Goal: Task Accomplishment & Management: Manage account settings

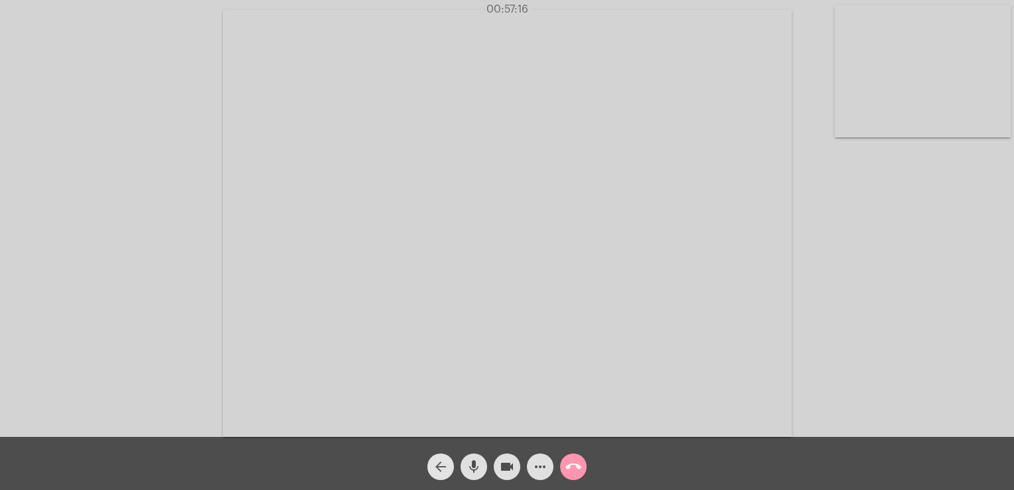
click at [445, 460] on mat-icon "arrow_back" at bounding box center [441, 467] width 16 height 16
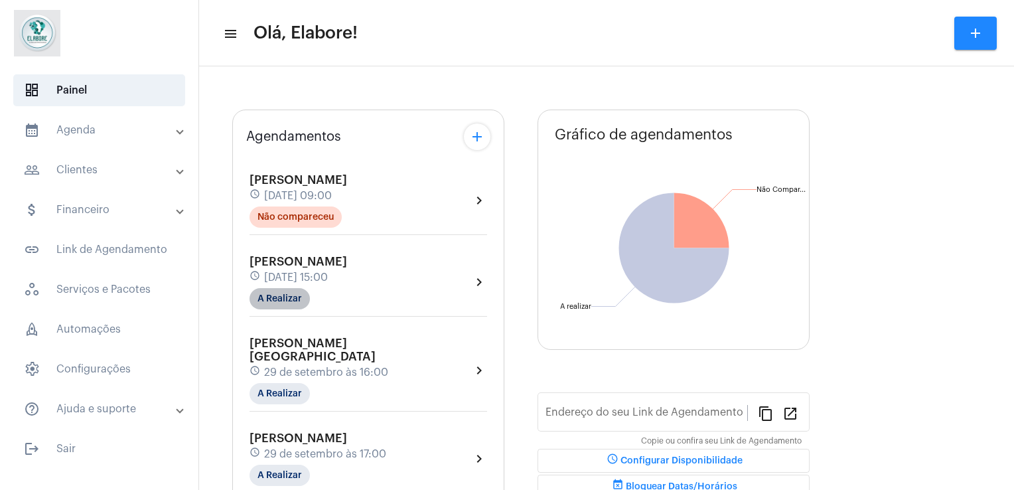
type input "[URL][DOMAIN_NAME]"
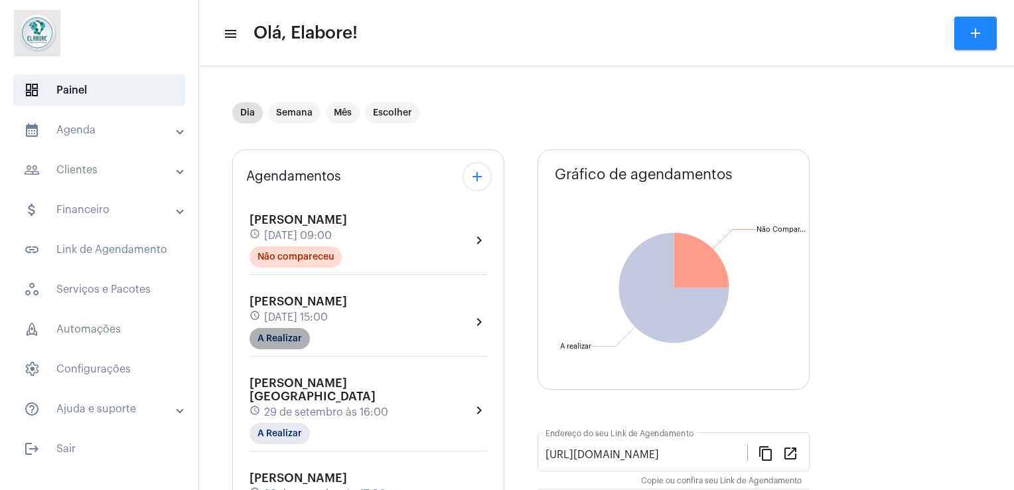
click at [277, 299] on div "[PERSON_NAME] schedule [DATE] 15:00 A Realizar" at bounding box center [299, 322] width 98 height 54
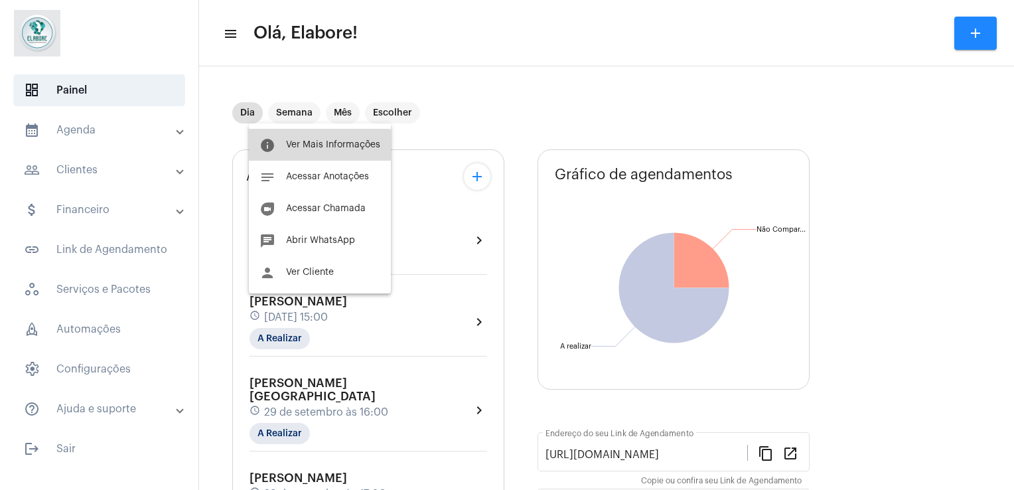
click at [310, 157] on button "info Ver Mais Informações" at bounding box center [320, 145] width 142 height 32
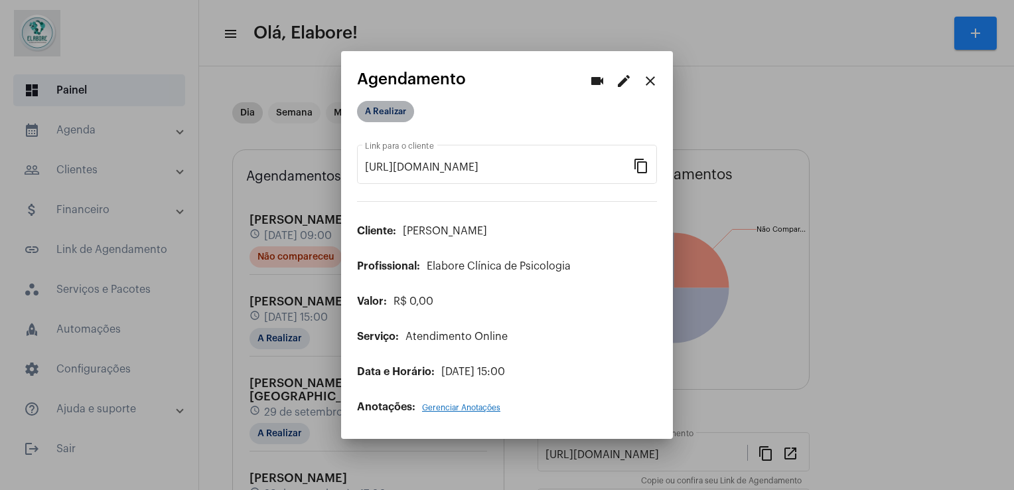
click at [392, 118] on mat-chip "A Realizar" at bounding box center [385, 111] width 57 height 21
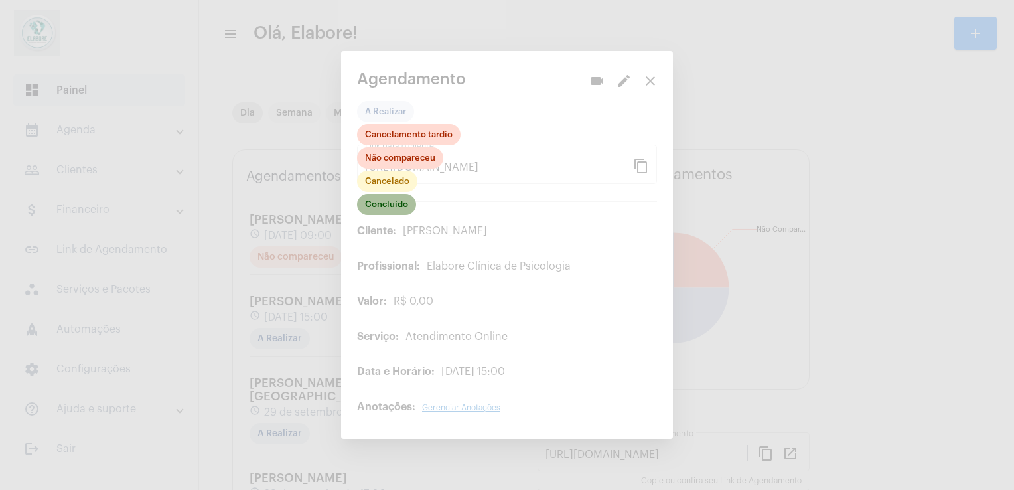
click at [404, 206] on mat-chip "Concluído" at bounding box center [386, 204] width 59 height 21
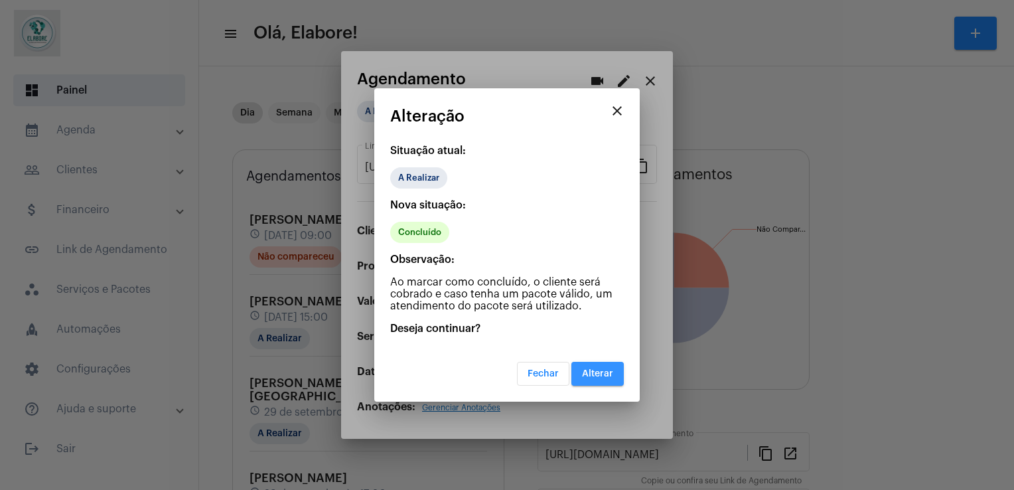
click at [600, 376] on span "Alterar" at bounding box center [597, 373] width 31 height 9
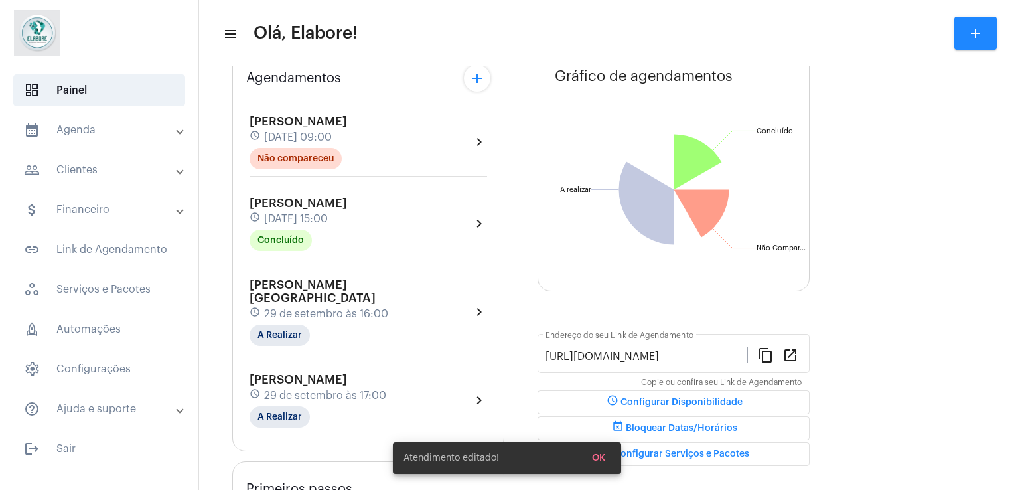
scroll to position [109, 0]
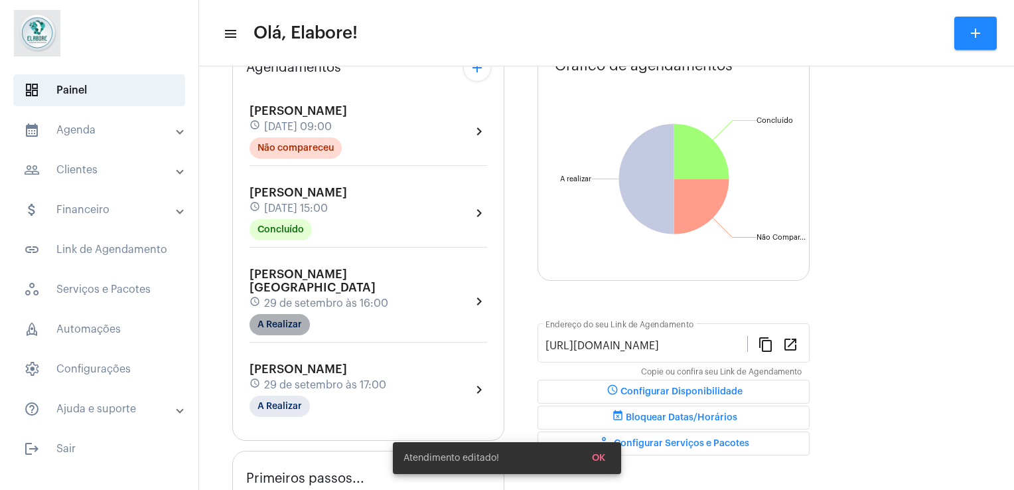
click at [295, 314] on mat-chip "A Realizar" at bounding box center [280, 324] width 60 height 21
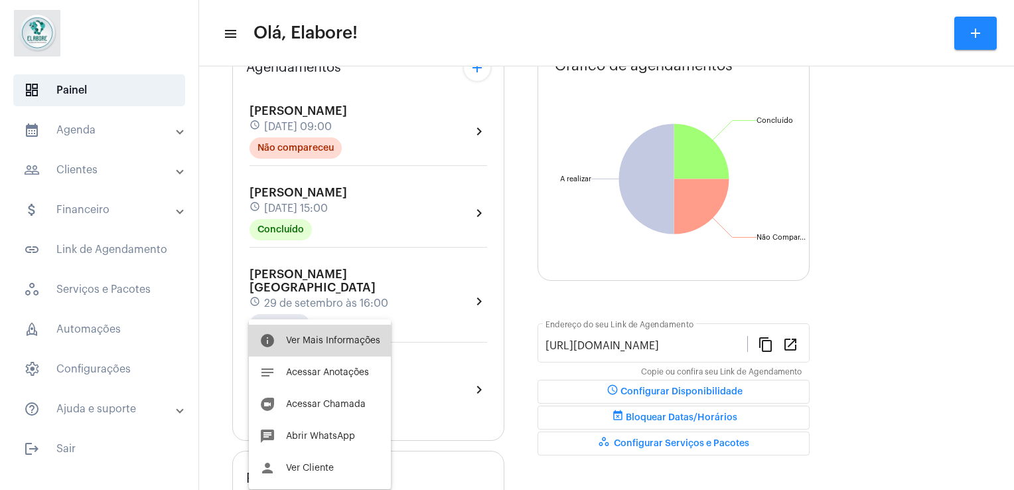
click at [321, 339] on span "Ver Mais Informações" at bounding box center [333, 340] width 94 height 9
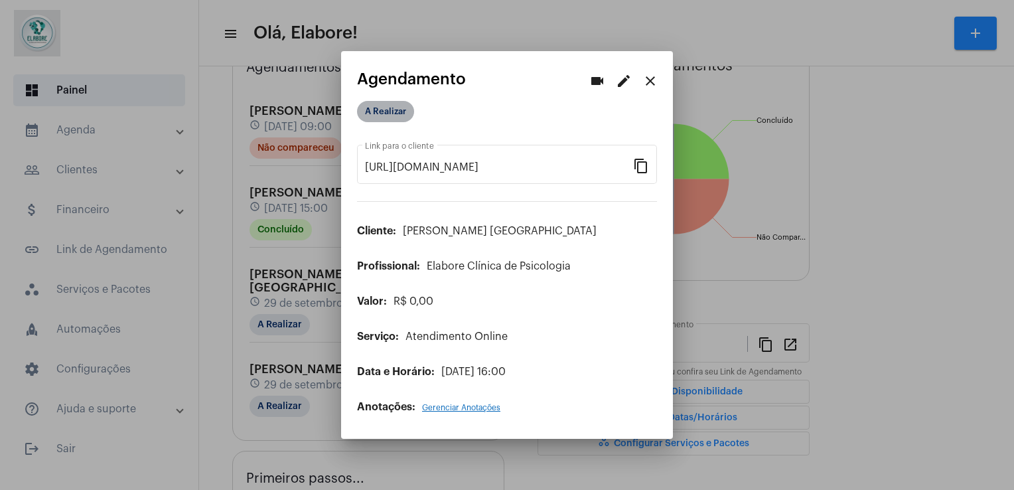
click at [380, 112] on mat-chip "A Realizar" at bounding box center [385, 111] width 57 height 21
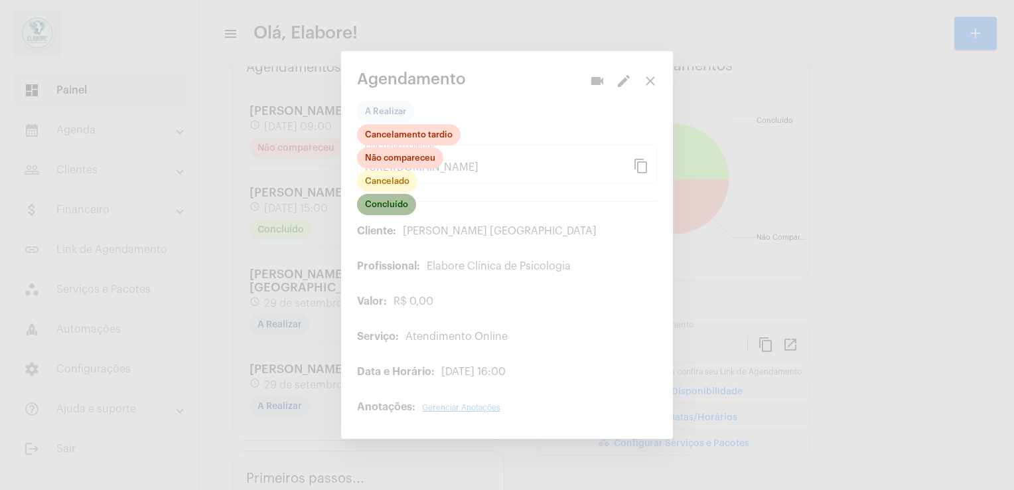
click at [385, 203] on mat-chip "Concluído" at bounding box center [386, 204] width 59 height 21
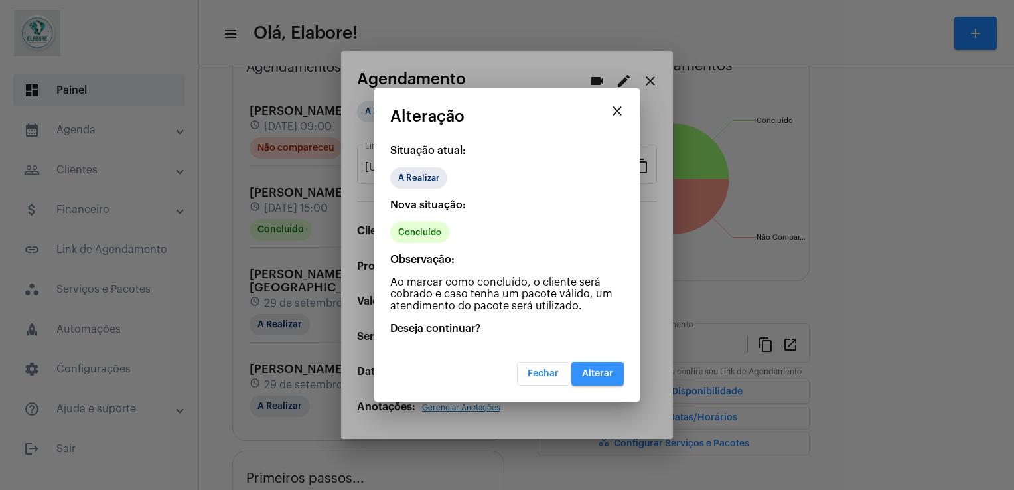
click at [591, 369] on span "Alterar" at bounding box center [597, 373] width 31 height 9
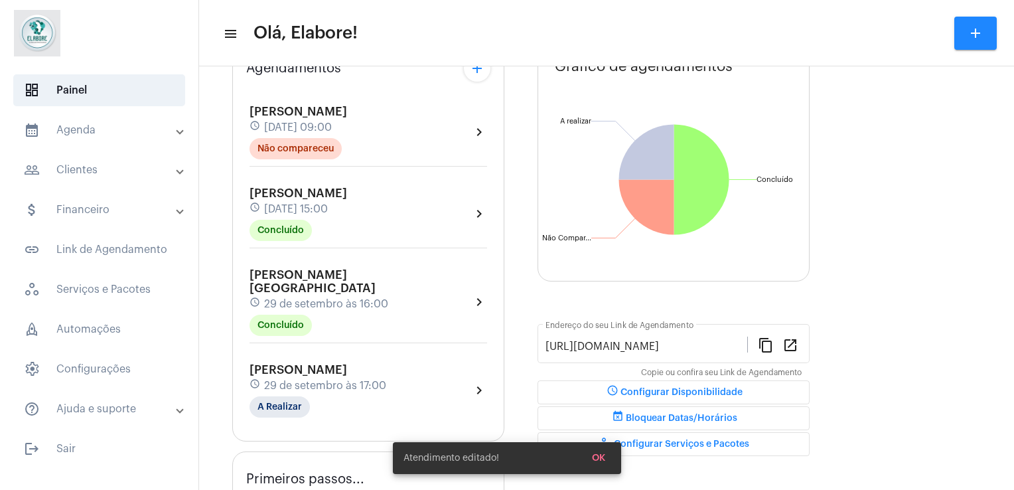
scroll to position [109, 0]
click at [281, 396] on mat-chip "A Realizar" at bounding box center [280, 406] width 60 height 21
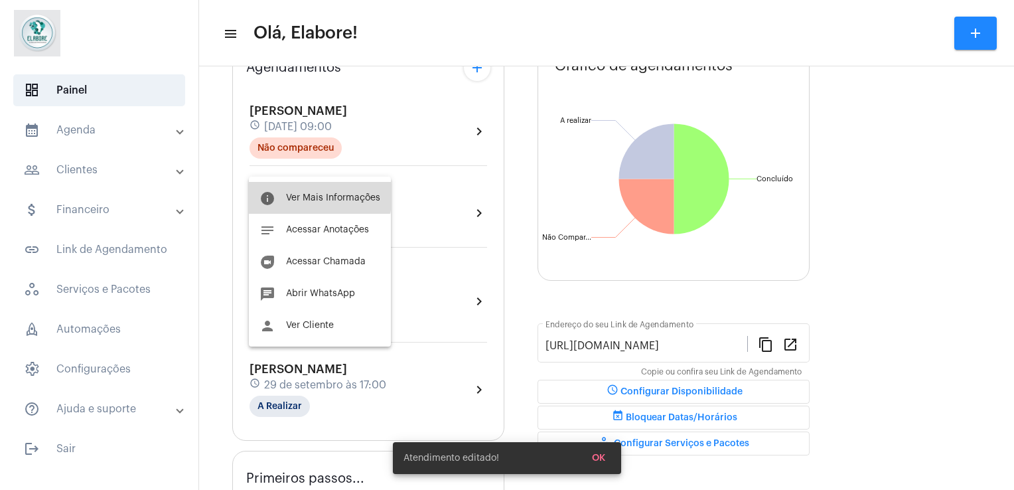
click at [307, 195] on span "Ver Mais Informações" at bounding box center [333, 197] width 94 height 9
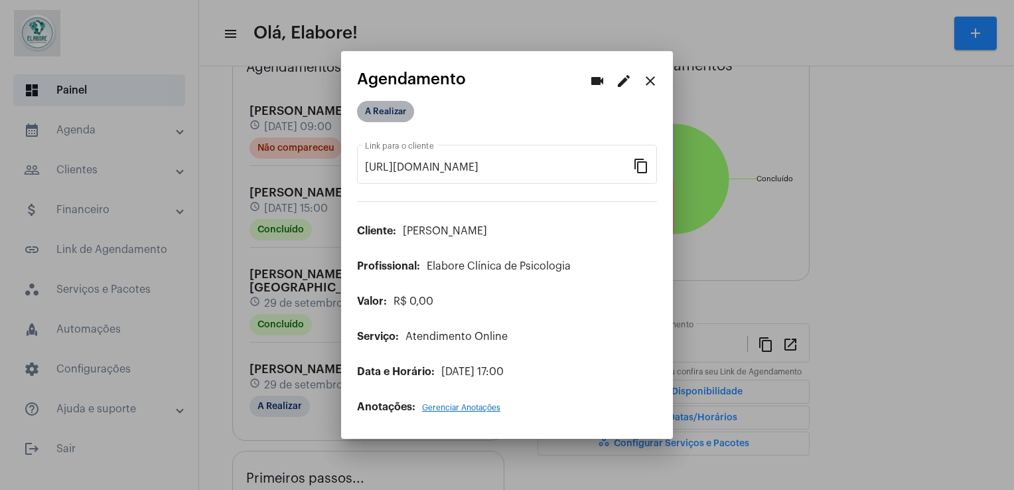
click at [405, 108] on mat-chip "A Realizar" at bounding box center [385, 111] width 57 height 21
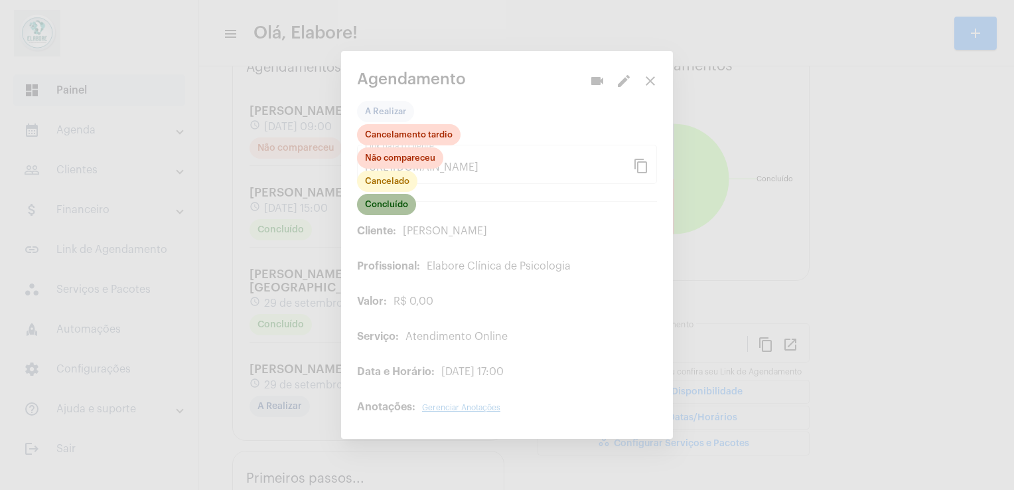
click at [400, 202] on mat-chip "Concluído" at bounding box center [386, 204] width 59 height 21
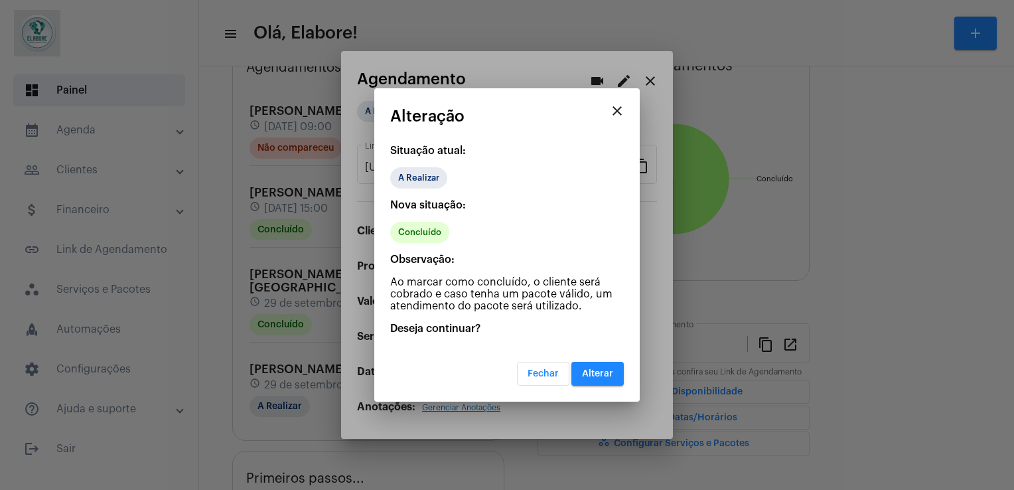
click at [601, 375] on span "Alterar" at bounding box center [597, 373] width 31 height 9
